Goal: Task Accomplishment & Management: Use online tool/utility

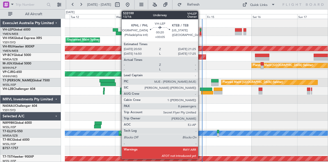
click at [201, 28] on div at bounding box center [200, 30] width 1 height 4
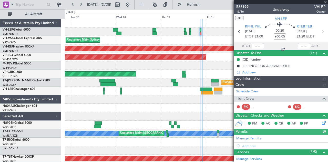
type input "[PERSON_NAME] (LEU)"
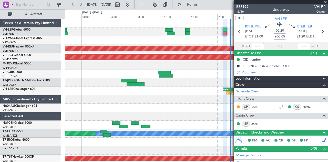
scroll to position [3, 0]
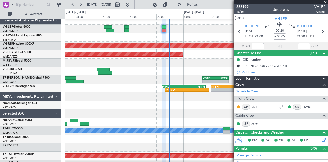
click at [128, 116] on div at bounding box center [196, 113] width 263 height 8
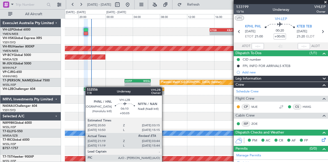
click at [88, 87] on div "- - KTEB 15:20 Z KBJC 18:55 Z Planned Maint [GEOGRAPHIC_DATA] ([GEOGRAPHIC_DATA…" at bounding box center [196, 158] width 263 height 279
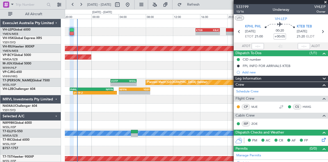
click at [168, 51] on div "- - KTEB 15:20 Z KBJC 18:55 Z Planned Maint [GEOGRAPHIC_DATA] ([GEOGRAPHIC_DATA…" at bounding box center [196, 158] width 263 height 279
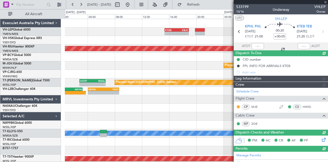
type input "[PERSON_NAME] (LEU)"
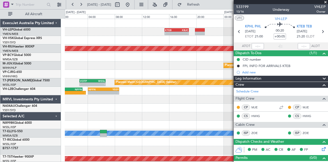
type input "21:58"
type input "[PERSON_NAME] (LEU)"
